Goal: Register for event/course

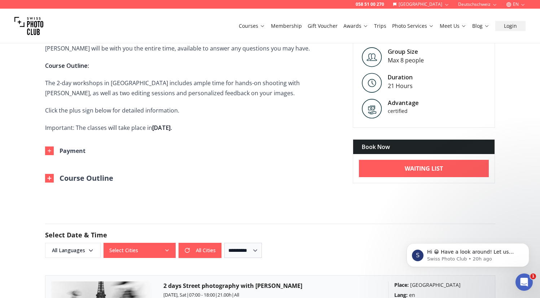
scroll to position [527, 0]
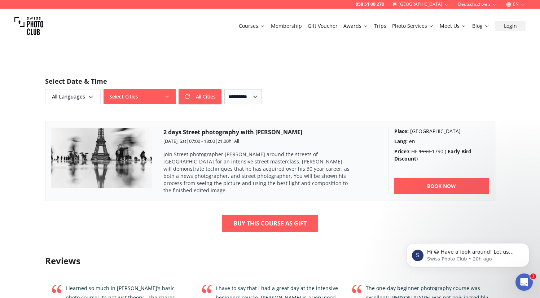
click at [320, 143] on div "2 days Street photography with [PERSON_NAME] [DATE], Sat | 07:00 - 18:00 | 21.0…" at bounding box center [269, 161] width 213 height 66
click at [465, 181] on link "BOOK NOW" at bounding box center [441, 186] width 95 height 16
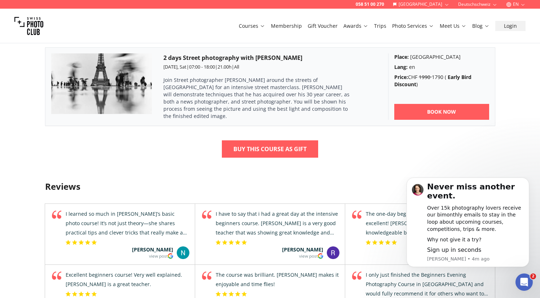
scroll to position [588, 0]
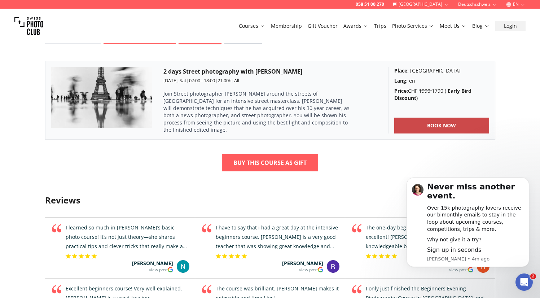
click at [425, 122] on link "BOOK NOW" at bounding box center [441, 126] width 95 height 16
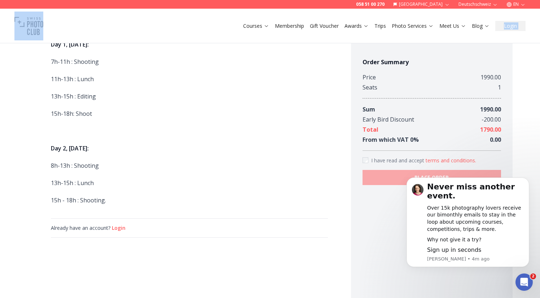
scroll to position [604, 0]
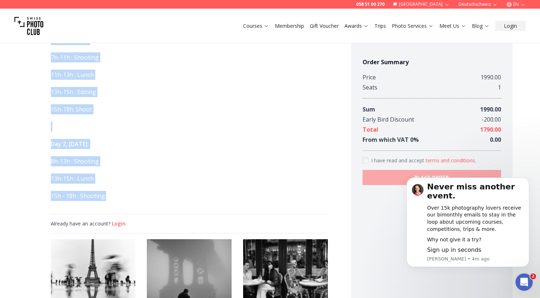
drag, startPoint x: 51, startPoint y: 189, endPoint x: 155, endPoint y: 201, distance: 104.6
click at [155, 201] on div "2 days Street photography with [PERSON_NAME] Join Street photographer [PERSON_N…" at bounding box center [189, 45] width 277 height 328
copy div "2 days Street photography with [PERSON_NAME] Join Street photographer [PERSON_N…"
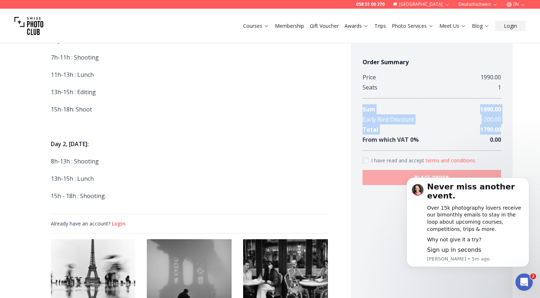
drag, startPoint x: 503, startPoint y: 130, endPoint x: 360, endPoint y: 108, distance: 144.1
copy div "Sum 1990.00 Early Bird Discount - 200.00 Total 1790.00"
click at [285, 132] on span "Join Street photographer [PERSON_NAME] around the streets of [GEOGRAPHIC_DATA] …" at bounding box center [189, 49] width 277 height 303
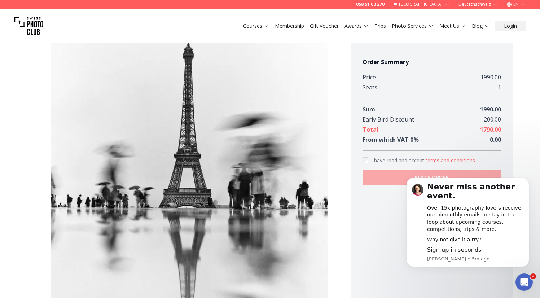
scroll to position [0, 0]
